Goal: Task Accomplishment & Management: Use online tool/utility

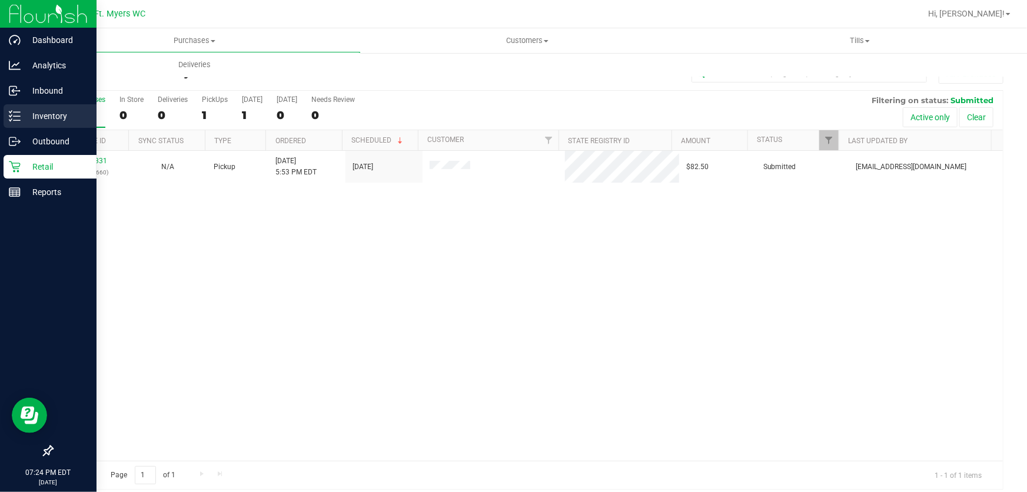
click at [34, 111] on p "Inventory" at bounding box center [56, 116] width 71 height 14
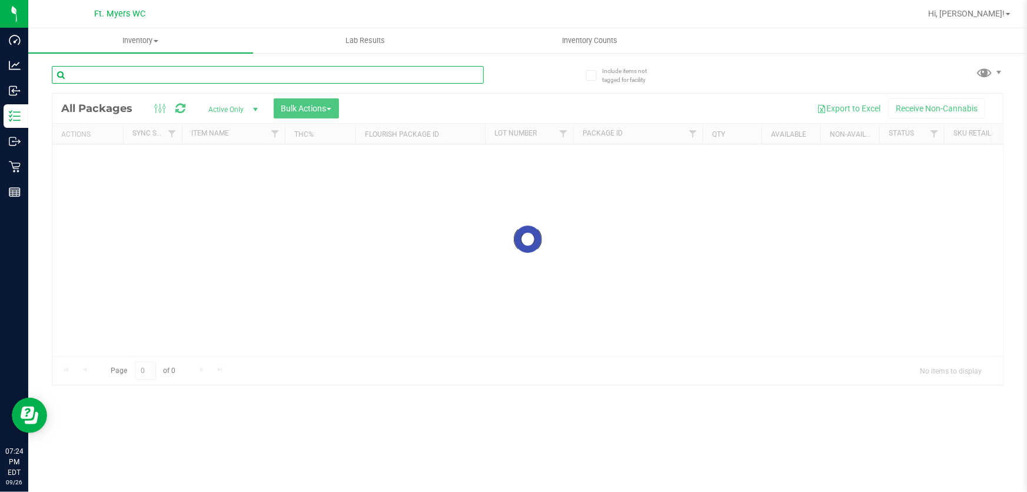
click at [159, 72] on input "text" at bounding box center [268, 75] width 432 height 18
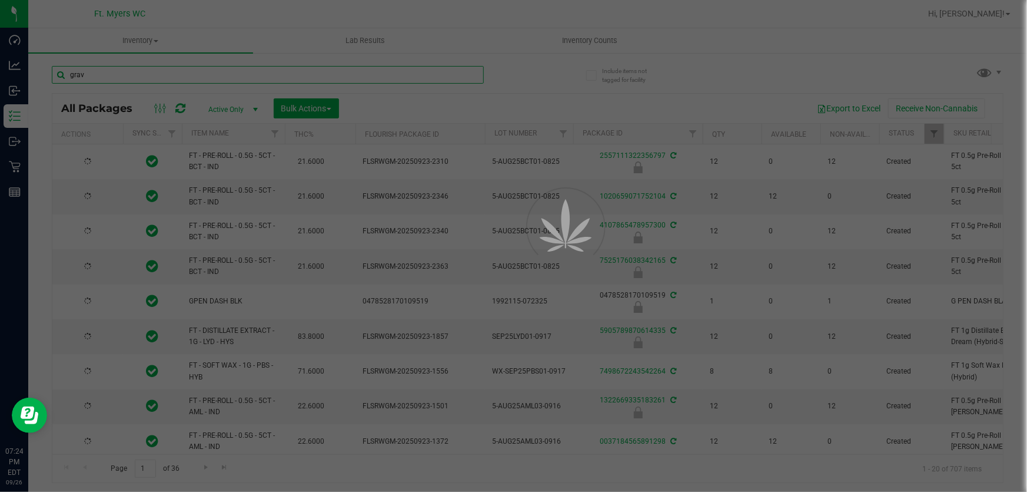
type input "grav"
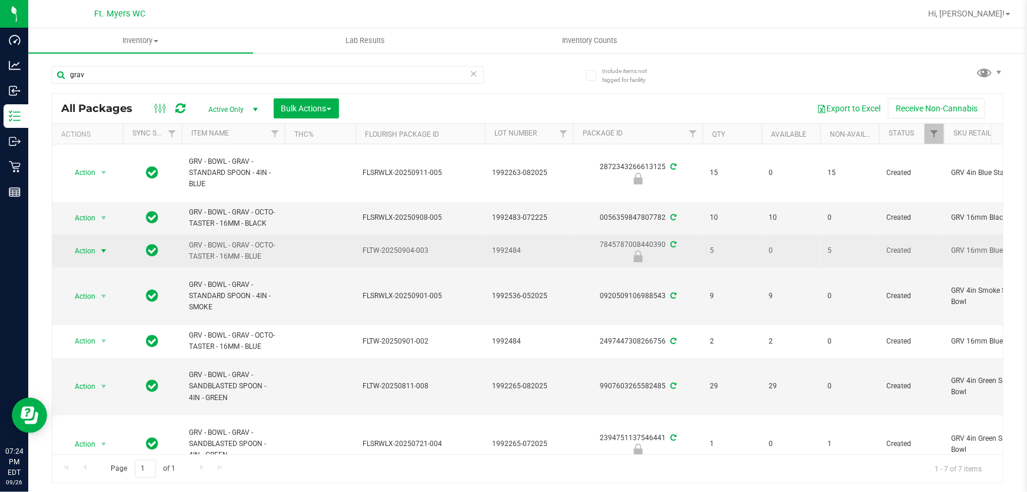
click at [101, 247] on span "select" at bounding box center [103, 250] width 9 height 9
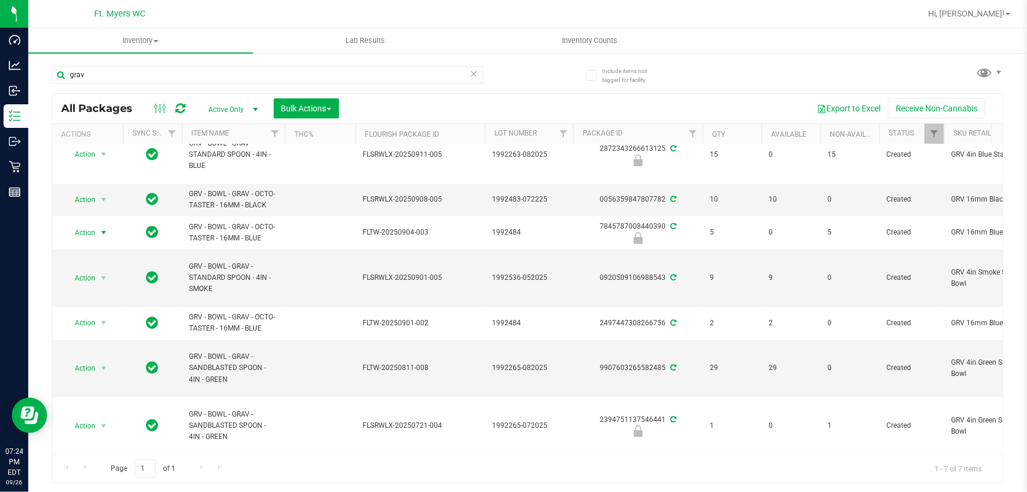
click at [244, 105] on span "Active Only" at bounding box center [230, 109] width 65 height 16
click at [237, 165] on li "Locked" at bounding box center [230, 164] width 64 height 18
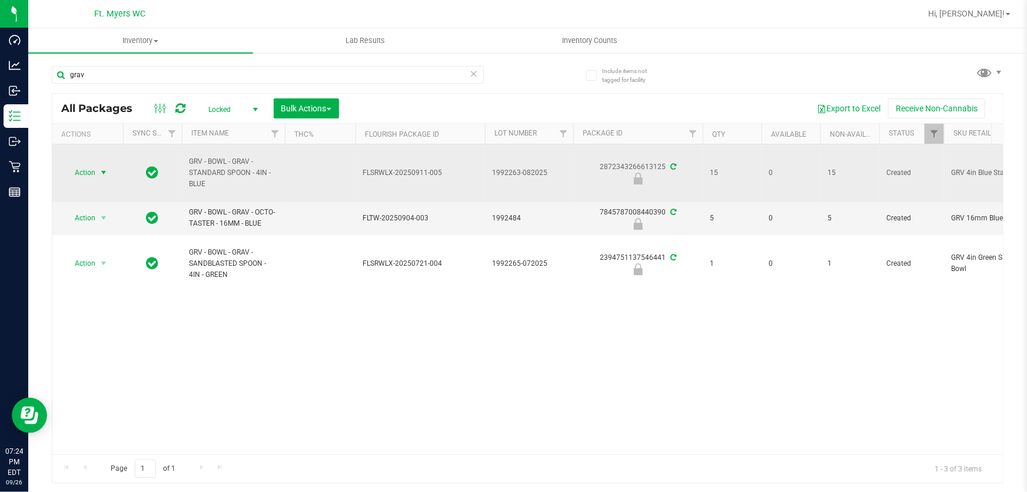
click at [105, 170] on span "select" at bounding box center [103, 172] width 9 height 9
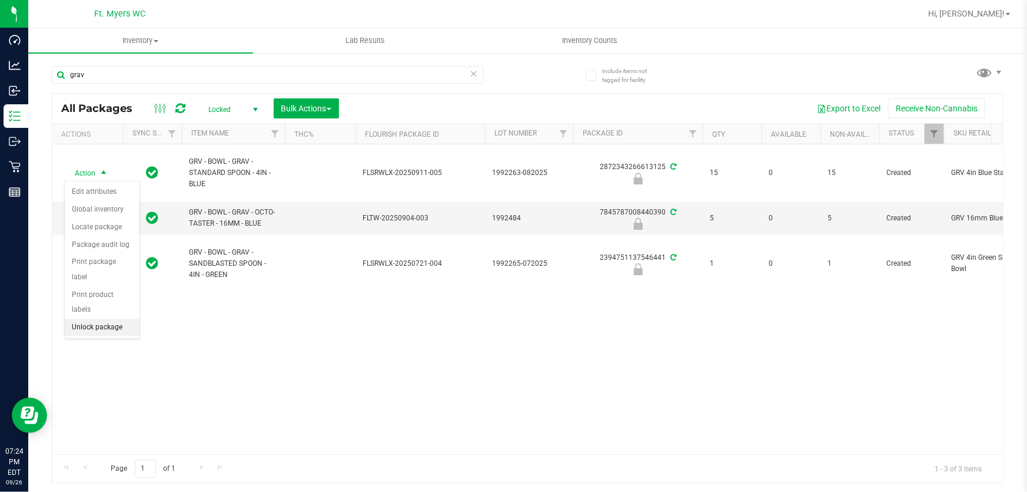
click at [101, 319] on li "Unlock package" at bounding box center [102, 328] width 75 height 18
